Goal: Find specific page/section: Find specific page/section

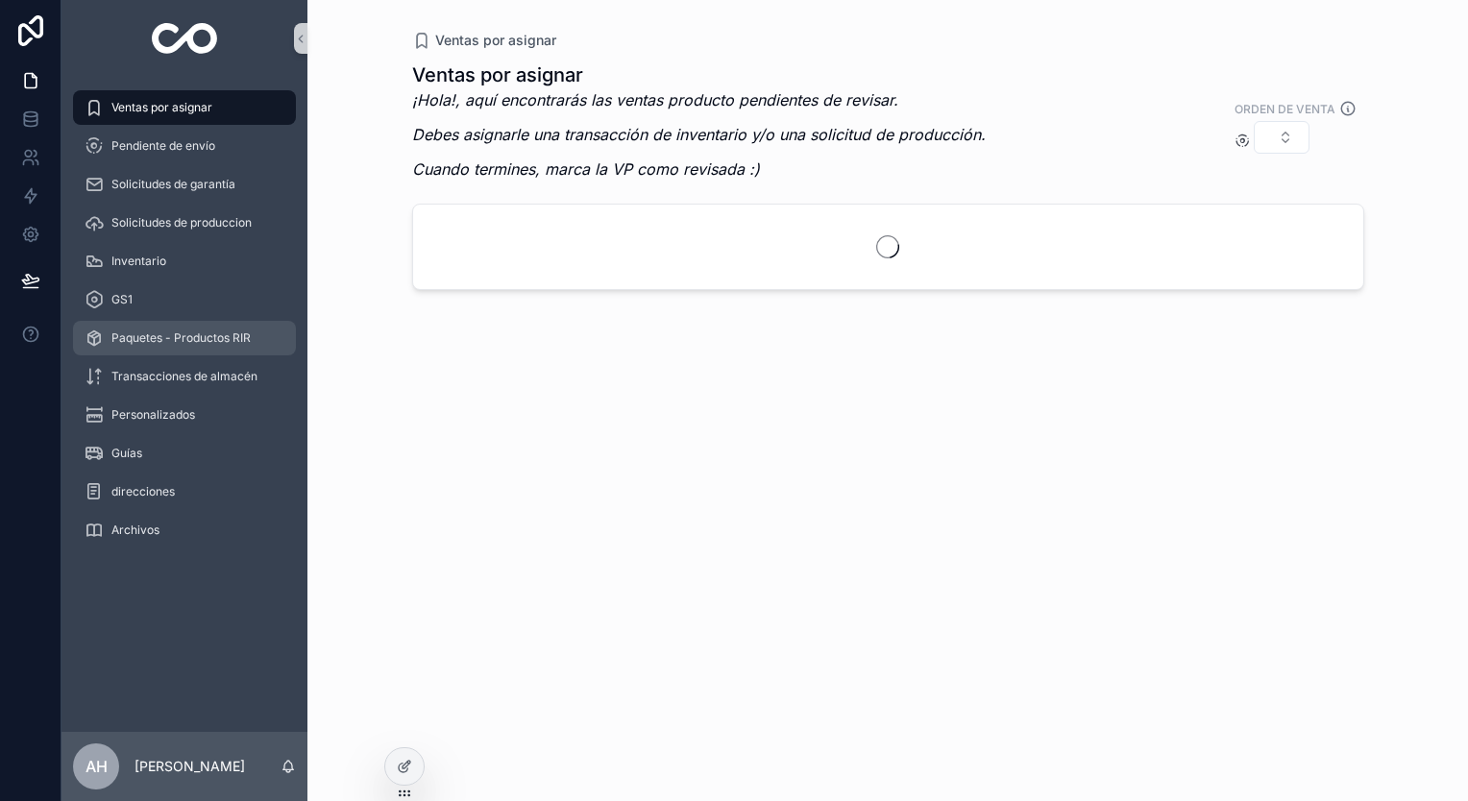
click at [236, 333] on span "Paquetes - Productos RIR" at bounding box center [180, 338] width 139 height 15
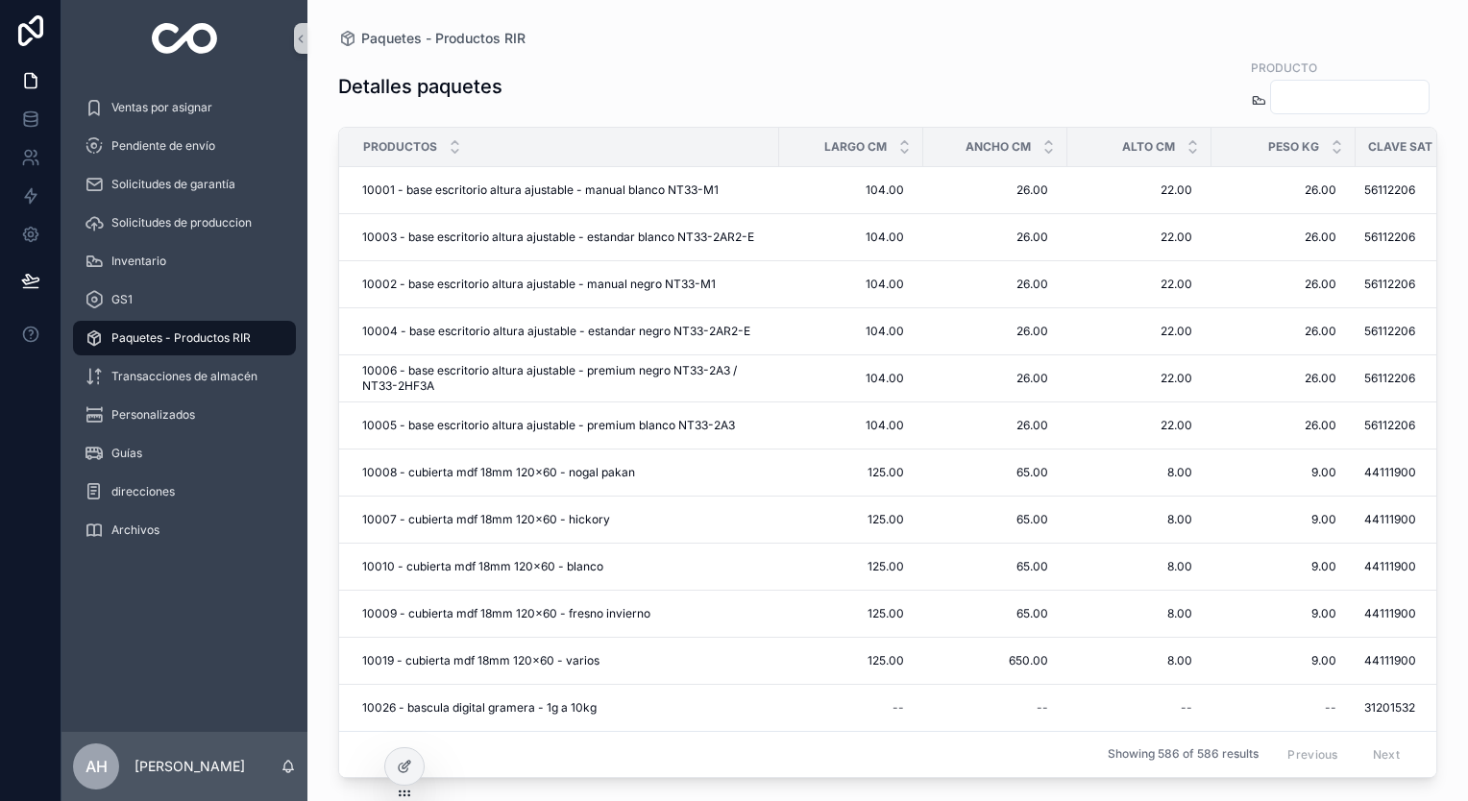
click at [1270, 113] on div "scrollable content" at bounding box center [1350, 97] width 160 height 35
click at [1271, 93] on input "scrollable content" at bounding box center [1350, 97] width 158 height 27
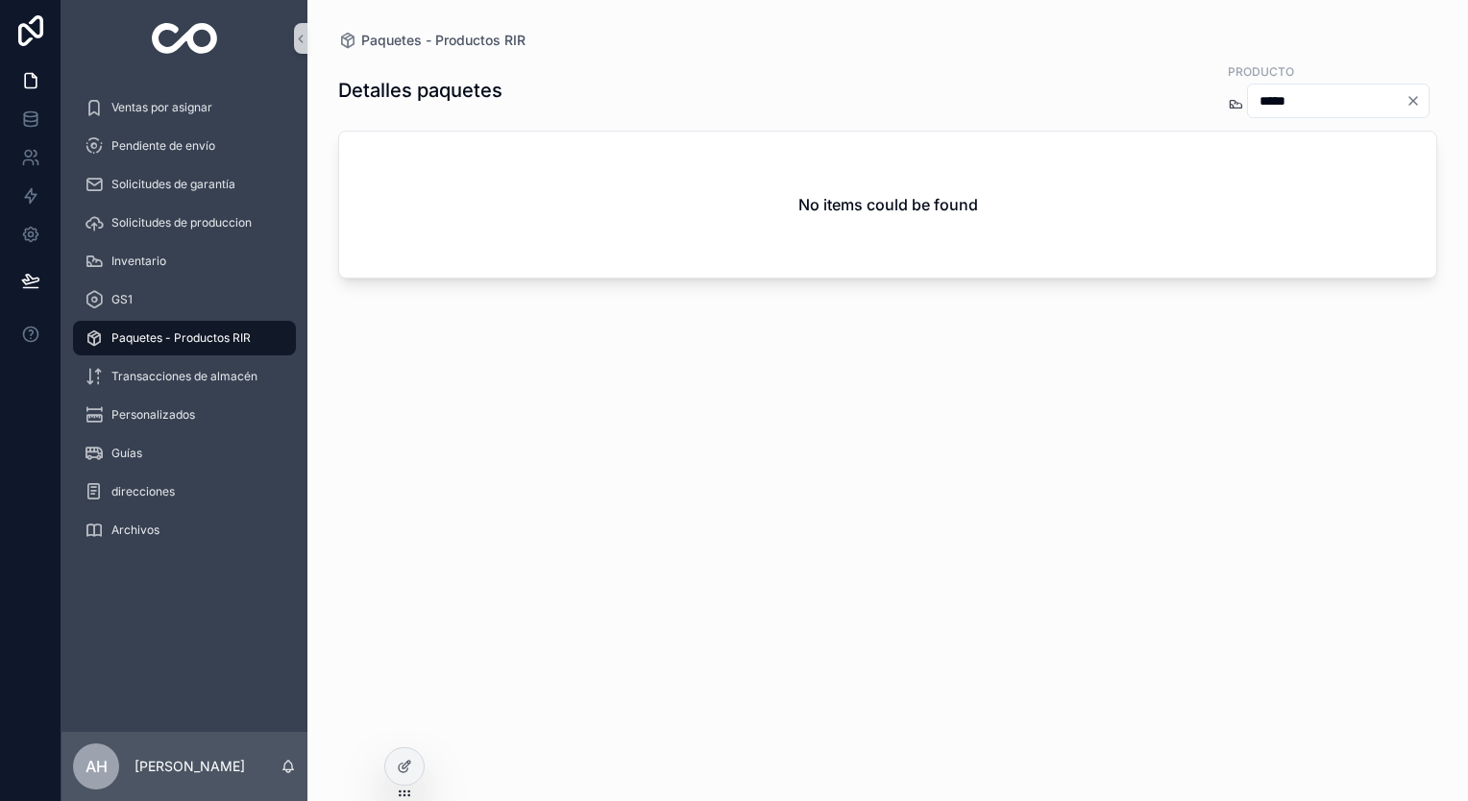
type input "*****"
